Goal: Information Seeking & Learning: Learn about a topic

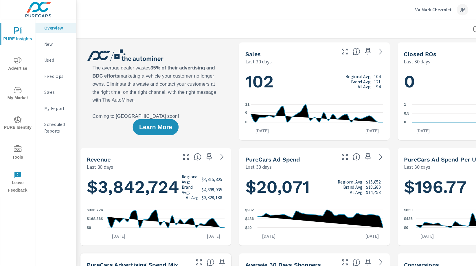
scroll to position [13, 0]
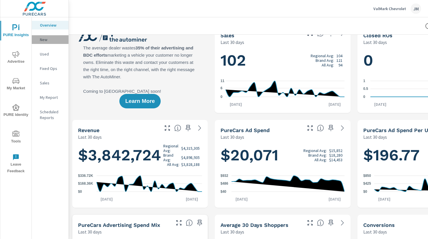
click at [47, 38] on p "New" at bounding box center [52, 40] width 24 height 6
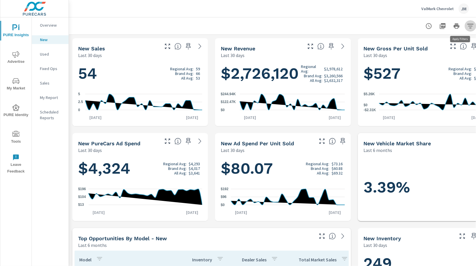
click at [428, 25] on icon "button" at bounding box center [470, 26] width 7 height 7
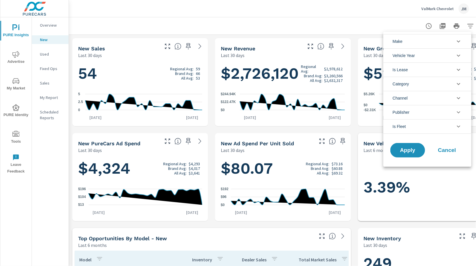
click at [414, 44] on li "Make" at bounding box center [427, 41] width 88 height 14
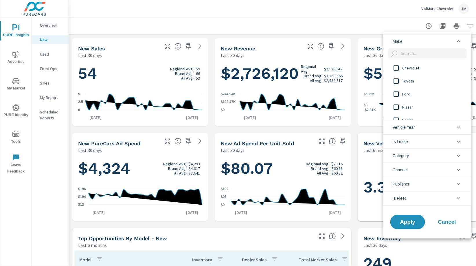
click at [428, 27] on div at bounding box center [238, 133] width 476 height 266
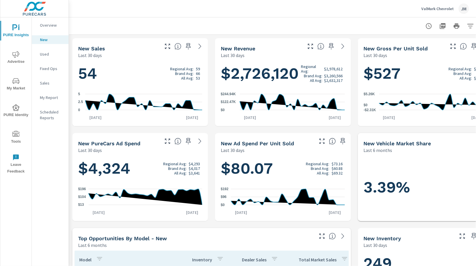
click at [428, 26] on div "Make Chevrolet Toyota Ford Nissan Honda Hyundai Ram Vehicle Year [DATE] 2025 20…" at bounding box center [238, 133] width 476 height 266
click at [428, 24] on icon "button" at bounding box center [470, 26] width 7 height 7
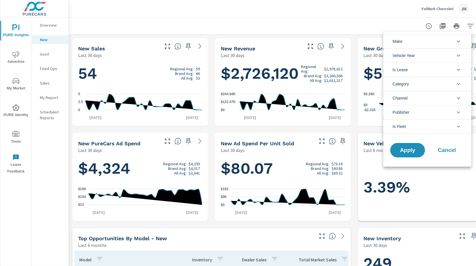
click at [367, 19] on div at bounding box center [238, 133] width 476 height 266
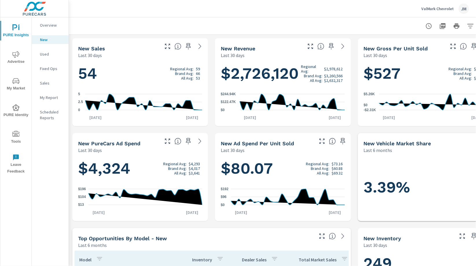
scroll to position [4, 0]
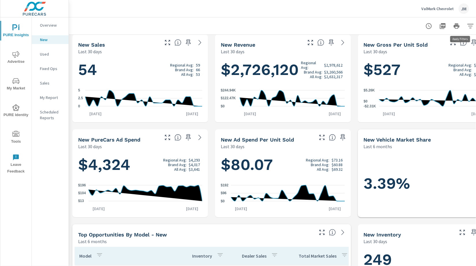
click at [428, 25] on button "button" at bounding box center [470, 26] width 12 height 12
